Goal: Task Accomplishment & Management: Use online tool/utility

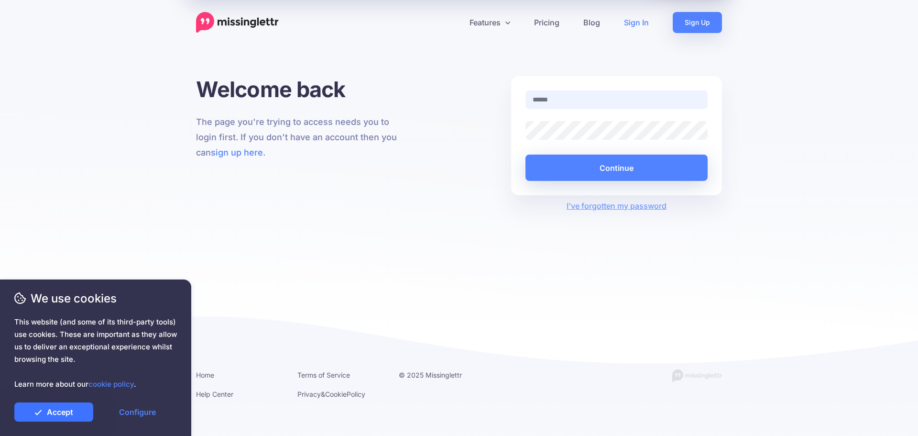
type input "**********"
click at [82, 411] on link "Accept" at bounding box center [53, 411] width 79 height 19
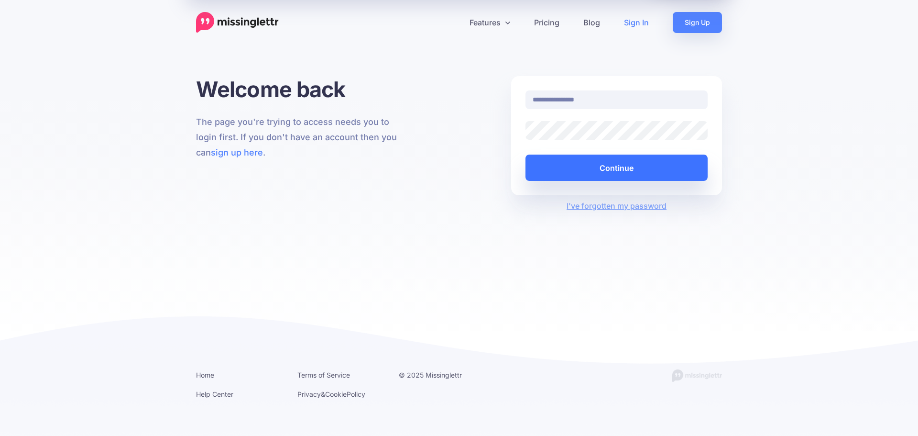
click at [654, 166] on button "Continue" at bounding box center [617, 167] width 182 height 26
click at [615, 172] on button "Continue" at bounding box center [617, 167] width 182 height 26
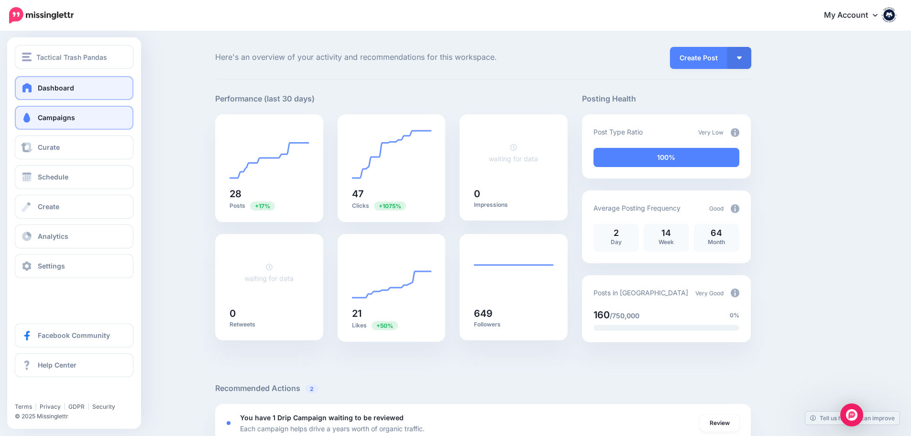
click at [76, 110] on link "Campaigns" at bounding box center [74, 118] width 119 height 24
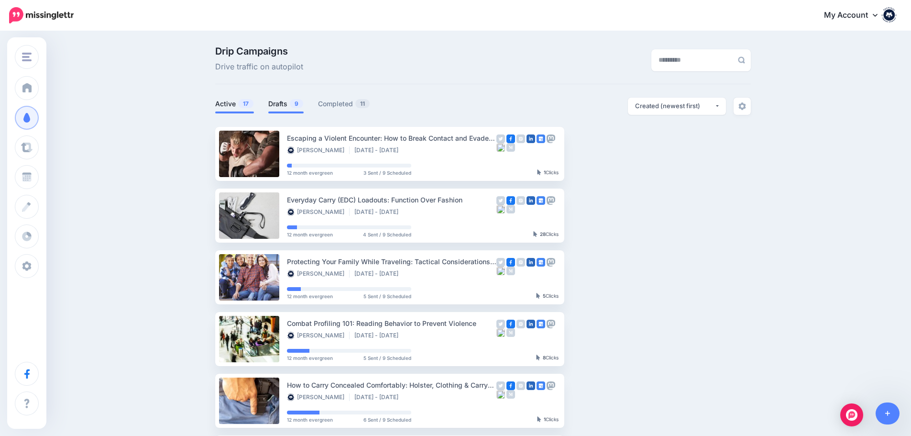
click at [280, 106] on link "Drafts 9" at bounding box center [285, 103] width 35 height 11
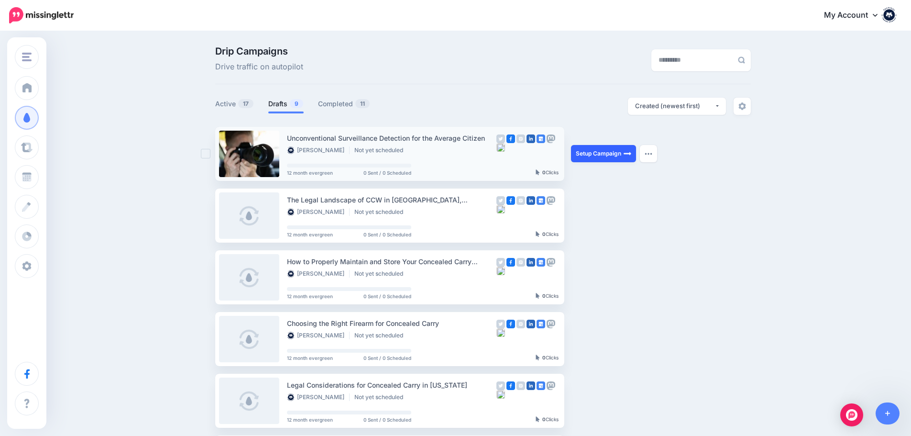
click at [612, 150] on link "Setup Campaign" at bounding box center [603, 153] width 65 height 17
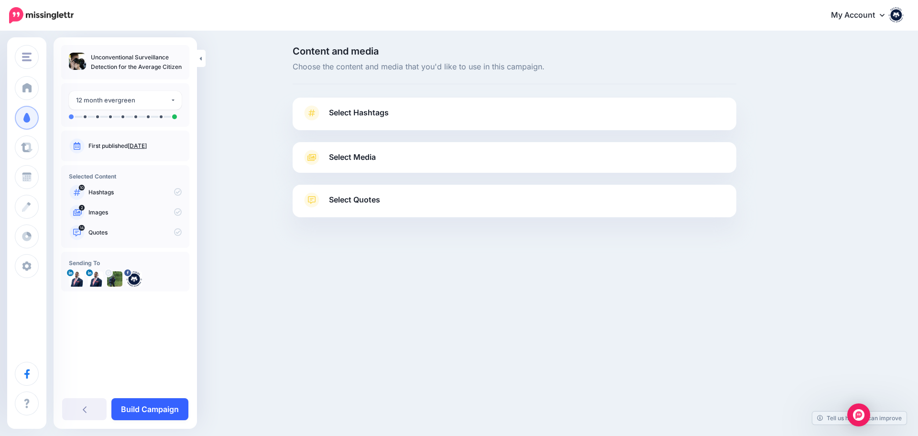
click at [171, 402] on link "Build Campaign" at bounding box center [149, 409] width 77 height 22
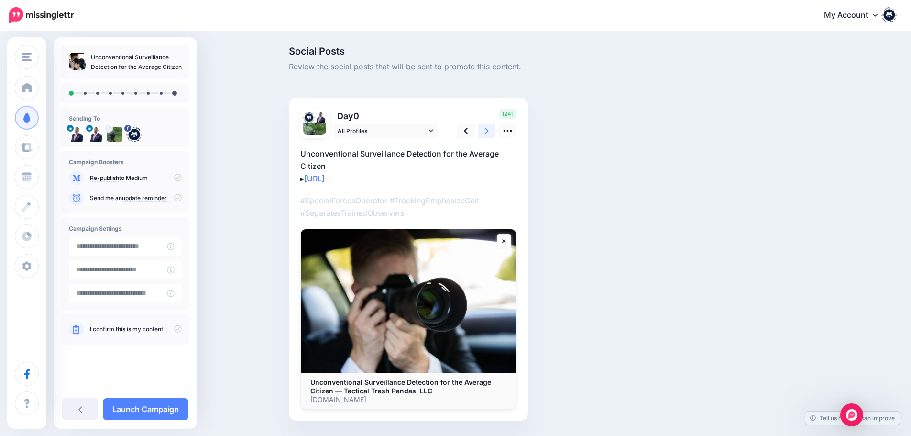
click at [489, 135] on icon at bounding box center [487, 131] width 4 height 10
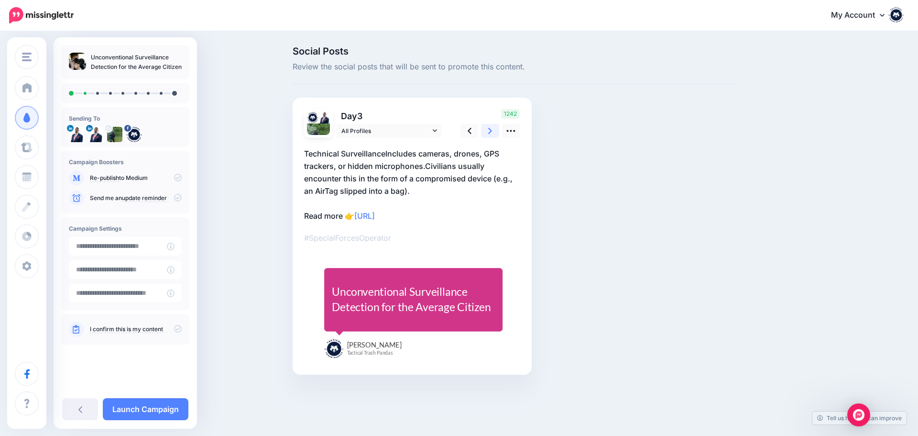
click at [487, 131] on link at bounding box center [490, 131] width 18 height 14
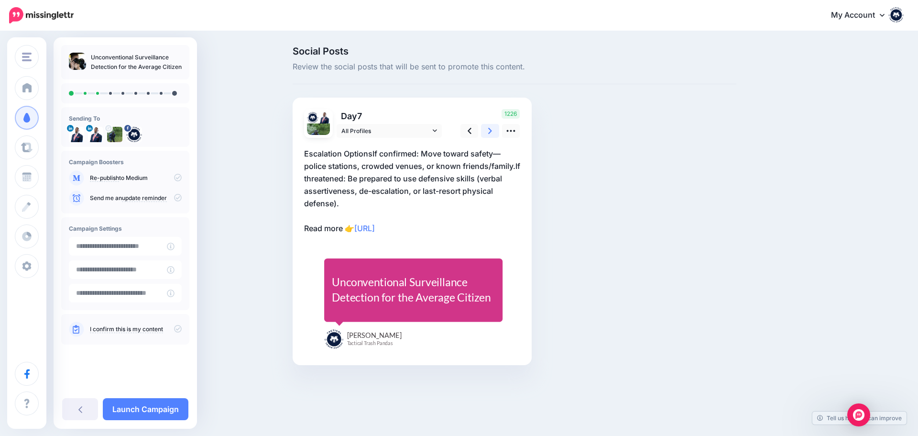
click at [487, 131] on link at bounding box center [490, 131] width 18 height 14
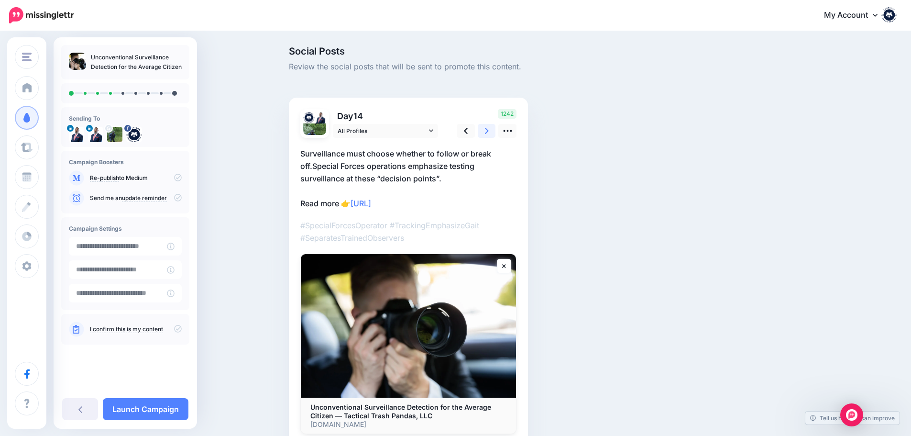
click at [487, 131] on link at bounding box center [487, 131] width 18 height 14
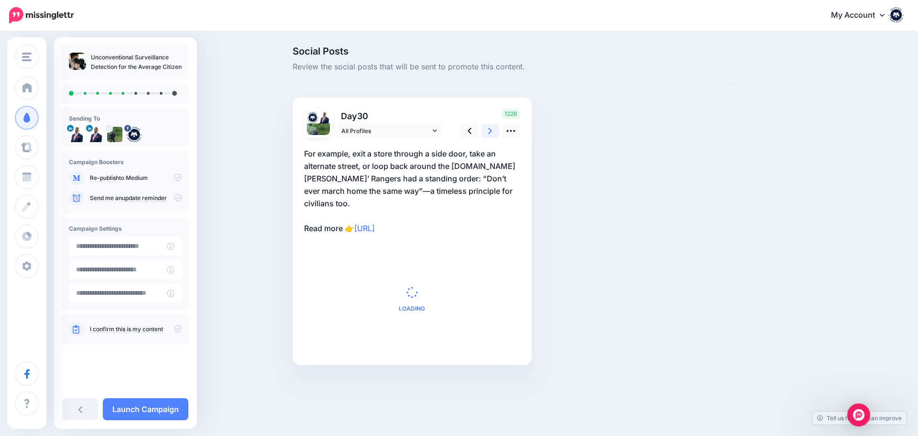
click at [489, 131] on icon at bounding box center [490, 131] width 4 height 10
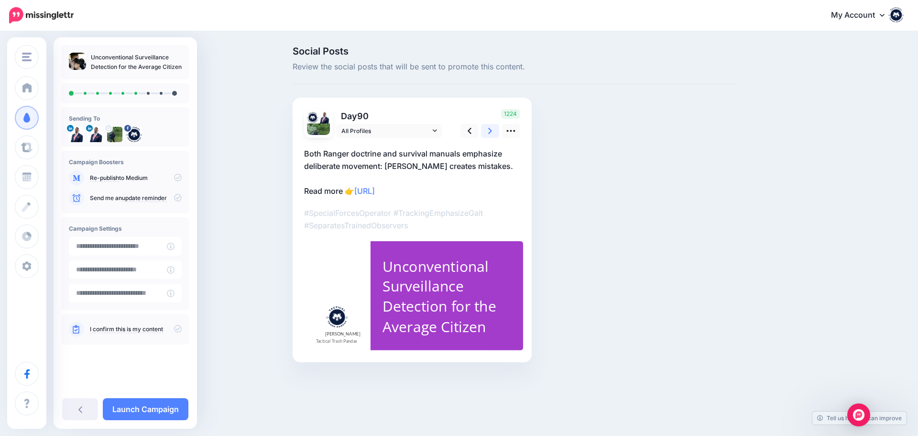
click at [489, 131] on icon at bounding box center [490, 131] width 4 height 10
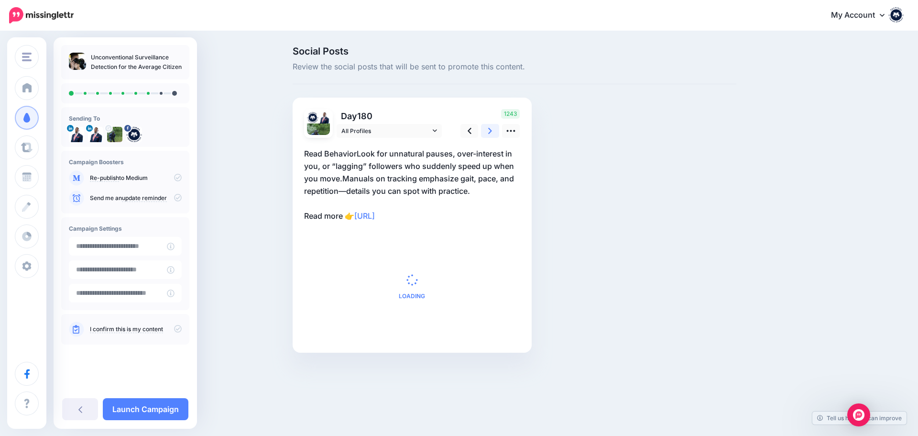
click at [489, 131] on icon at bounding box center [490, 131] width 4 height 10
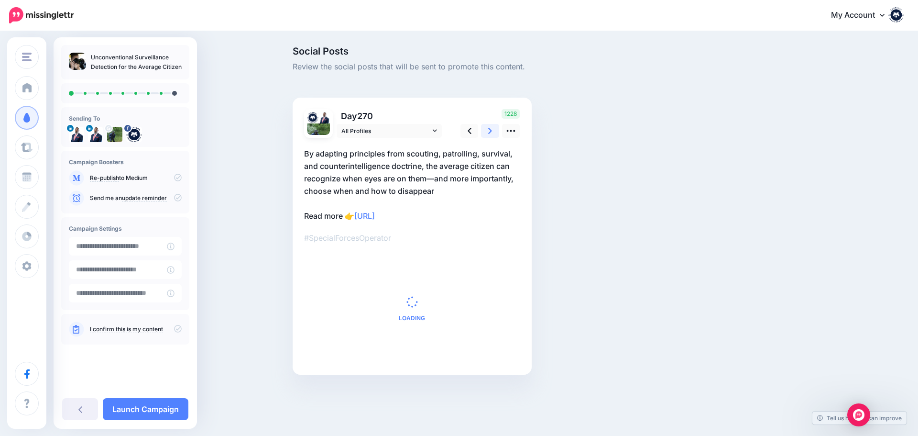
click at [491, 129] on icon at bounding box center [490, 131] width 4 height 10
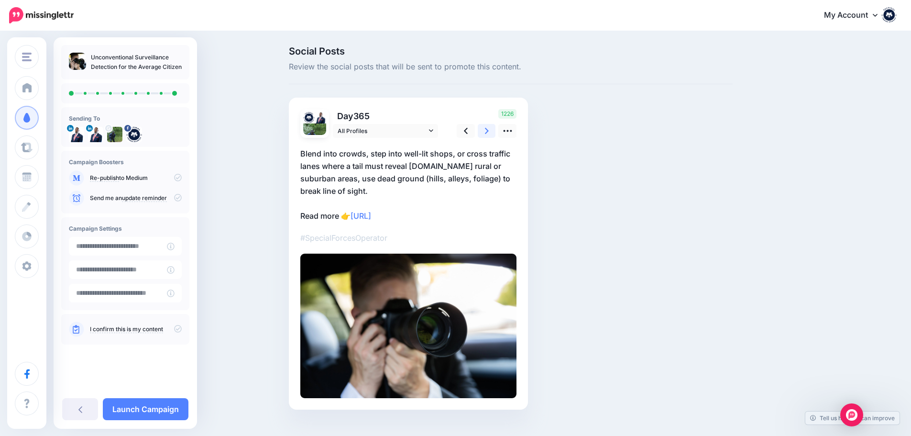
click at [489, 129] on icon at bounding box center [487, 131] width 4 height 10
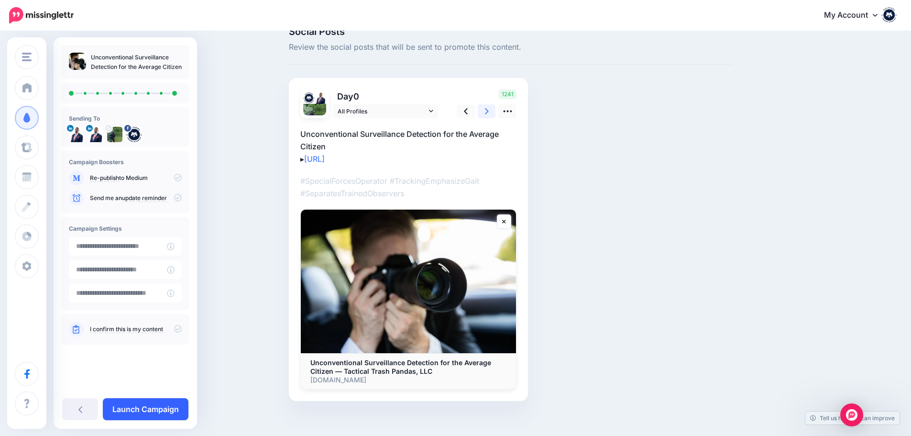
scroll to position [28, 0]
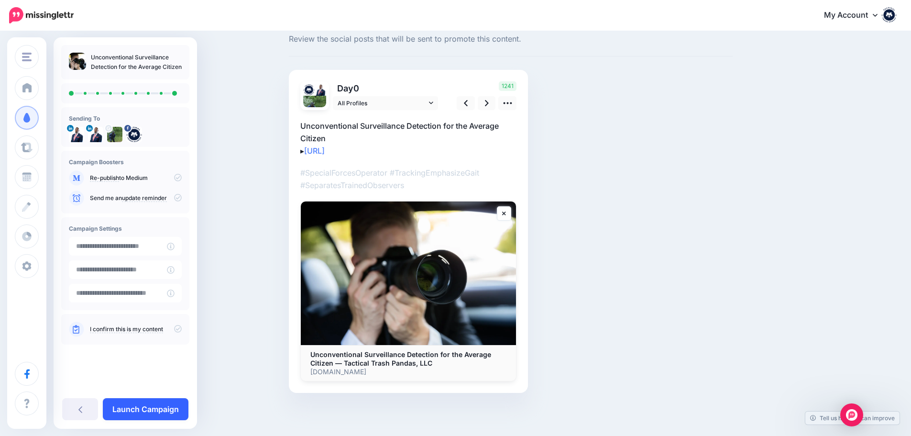
click at [153, 407] on link "Launch Campaign" at bounding box center [146, 409] width 86 height 22
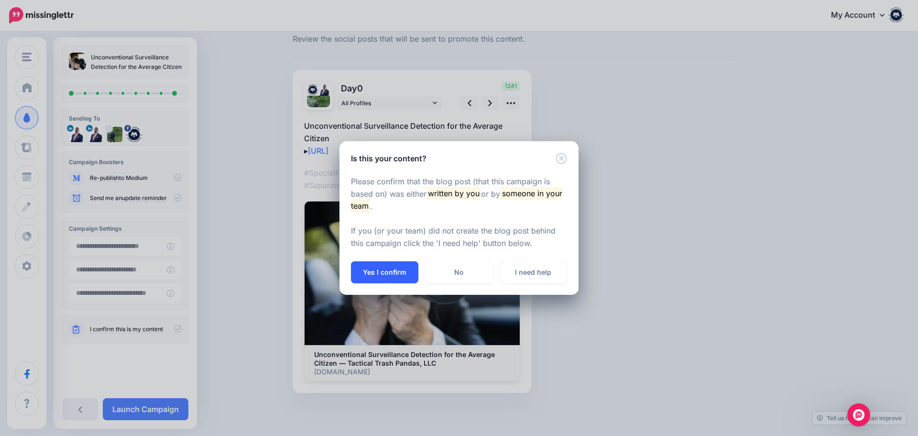
click at [384, 276] on button "Yes I confirm" at bounding box center [384, 272] width 67 height 22
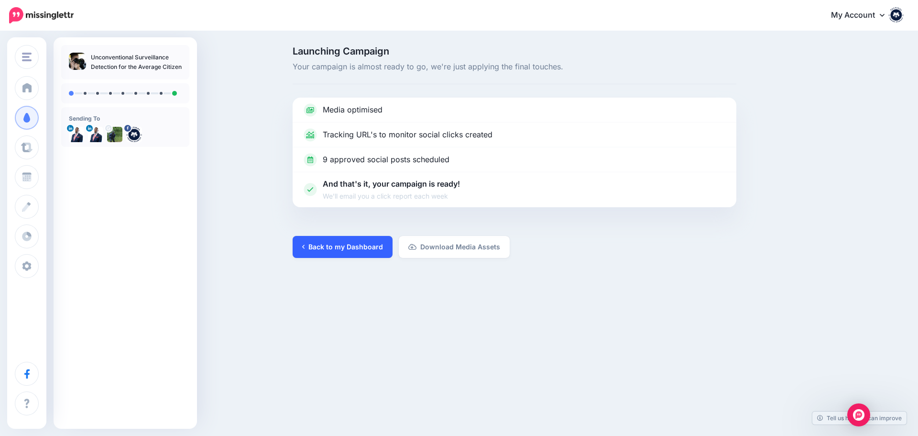
click at [339, 252] on link "Back to my Dashboard" at bounding box center [343, 247] width 100 height 22
